Goal: Task Accomplishment & Management: Use online tool/utility

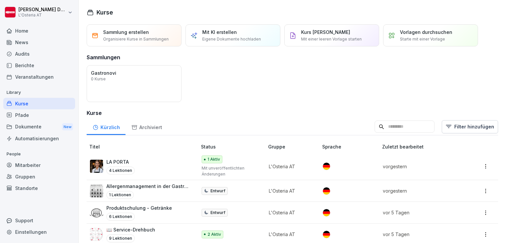
scroll to position [136, 0]
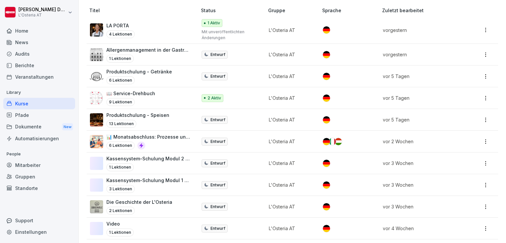
click at [43, 125] on div "Dokumente New" at bounding box center [39, 127] width 72 height 12
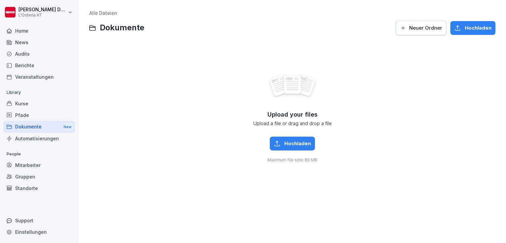
click at [29, 104] on div "Kurse" at bounding box center [39, 104] width 72 height 12
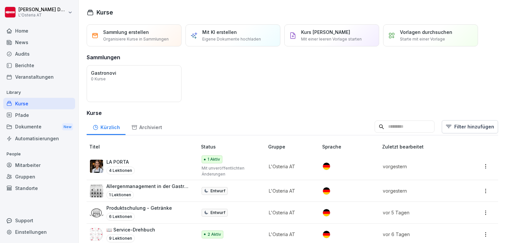
click at [41, 124] on div "Dokumente New" at bounding box center [39, 127] width 72 height 12
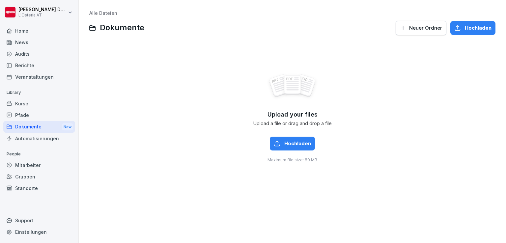
click at [132, 26] on span "Dokumente" at bounding box center [122, 28] width 44 height 10
click at [111, 29] on span "Dokumente" at bounding box center [122, 28] width 44 height 10
click at [40, 103] on div "Kurse" at bounding box center [39, 104] width 72 height 12
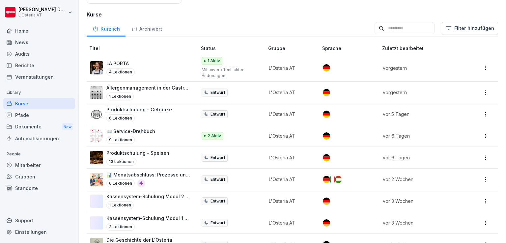
scroll to position [99, 0]
click at [31, 128] on div "Dokumente New" at bounding box center [39, 127] width 72 height 12
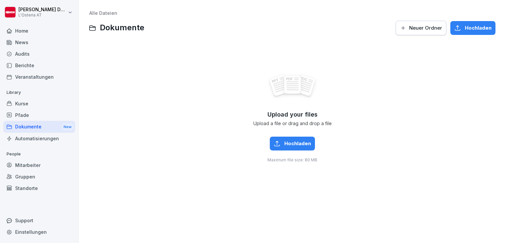
click at [21, 101] on div "Kurse" at bounding box center [39, 104] width 72 height 12
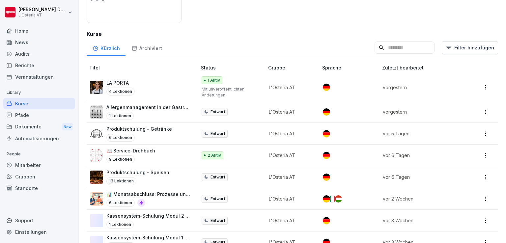
scroll to position [79, 0]
click at [149, 46] on div "Archiviert" at bounding box center [146, 47] width 42 height 17
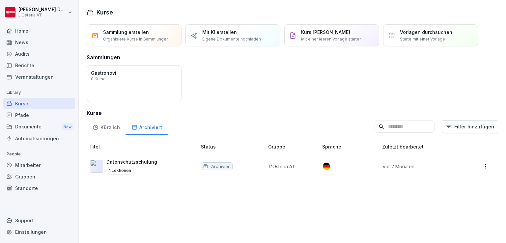
click at [106, 128] on div "Kürzlich" at bounding box center [106, 126] width 39 height 17
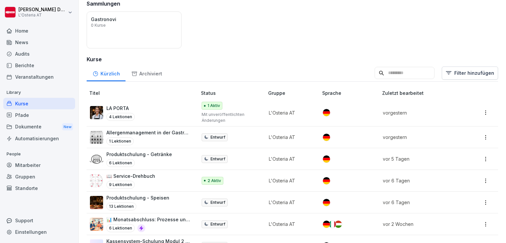
scroll to position [54, 0]
click at [480, 181] on html "Valeria Johanna Damiani L'Osteria AT Home News Audits Berichte Veranstaltungen …" at bounding box center [253, 121] width 506 height 243
click at [154, 177] on html "Valeria Johanna Damiani L'Osteria AT Home News Audits Berichte Veranstaltungen …" at bounding box center [253, 121] width 506 height 243
click at [154, 177] on p "📖 Service-Drehbuch" at bounding box center [130, 175] width 49 height 7
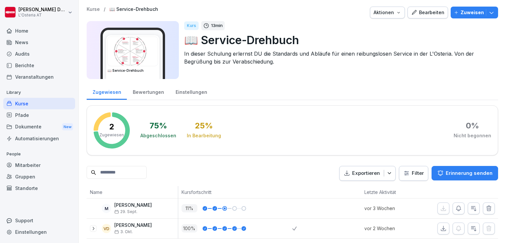
click at [25, 126] on div "Dokumente New" at bounding box center [39, 127] width 72 height 12
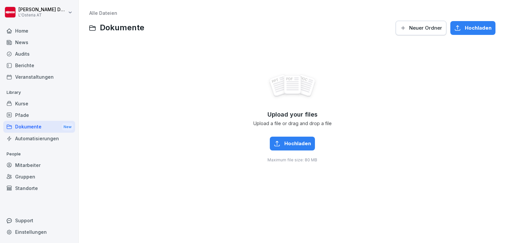
click at [13, 104] on div "Kurse" at bounding box center [39, 104] width 72 height 12
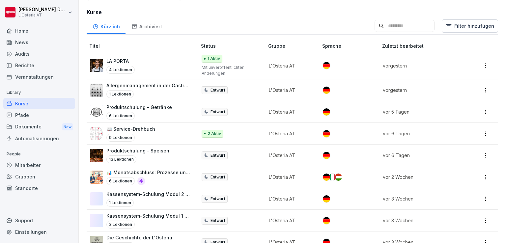
scroll to position [102, 0]
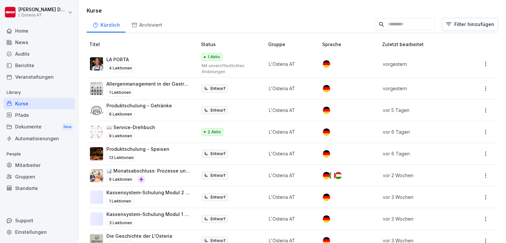
click at [164, 85] on p "Allergenmanagement in der Gastronomie" at bounding box center [148, 83] width 84 height 7
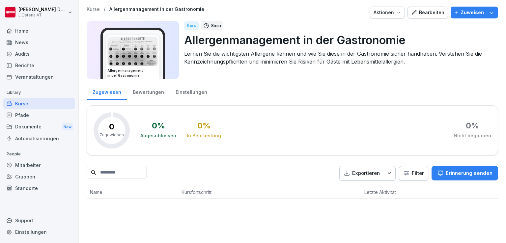
click at [426, 14] on div "Bearbeiten" at bounding box center [427, 12] width 33 height 7
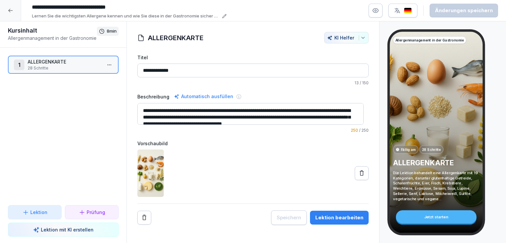
click at [104, 64] on html "**********" at bounding box center [253, 121] width 506 height 243
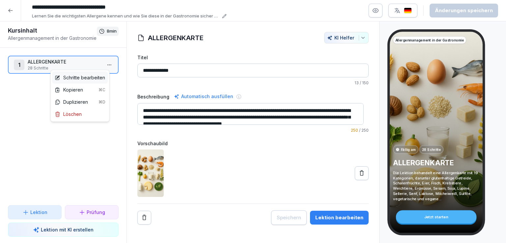
click at [88, 78] on div "Schritte bearbeiten" at bounding box center [80, 77] width 50 height 7
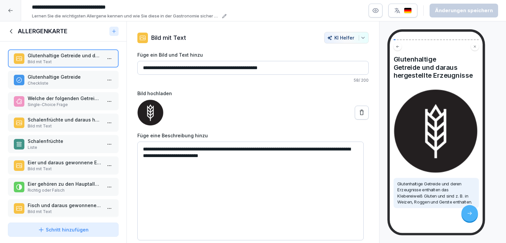
click at [78, 77] on p "Glutenhaltige Getreide" at bounding box center [65, 76] width 74 height 7
